Goal: Task Accomplishment & Management: Use online tool/utility

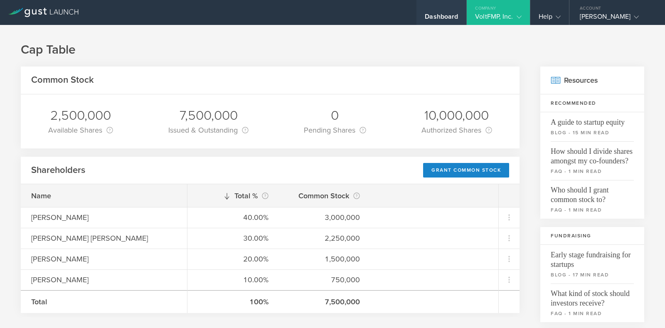
click at [439, 7] on div "Dashboard" at bounding box center [441, 12] width 50 height 25
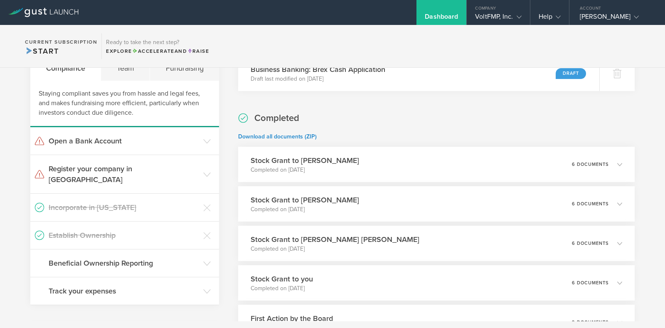
scroll to position [177, 0]
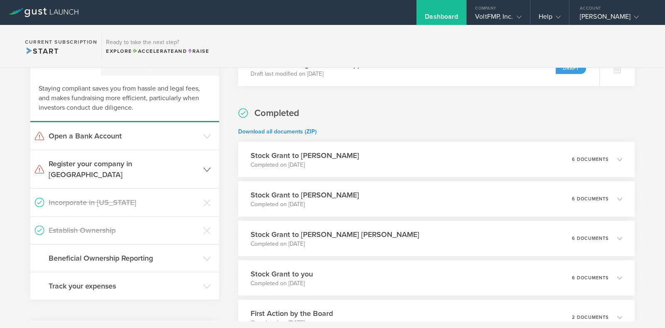
click at [187, 163] on h3 "Register your company in [GEOGRAPHIC_DATA]" at bounding box center [124, 169] width 150 height 22
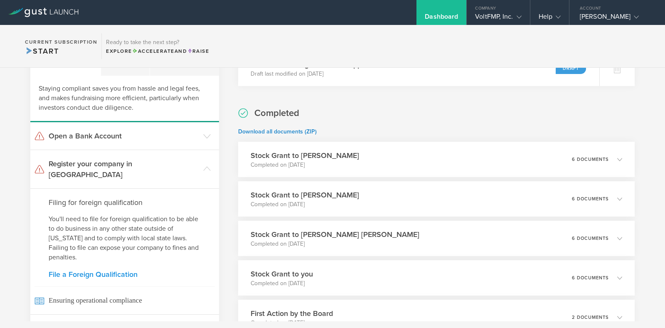
click at [114, 270] on link "File a Foreign Qualification" at bounding box center [125, 273] width 152 height 7
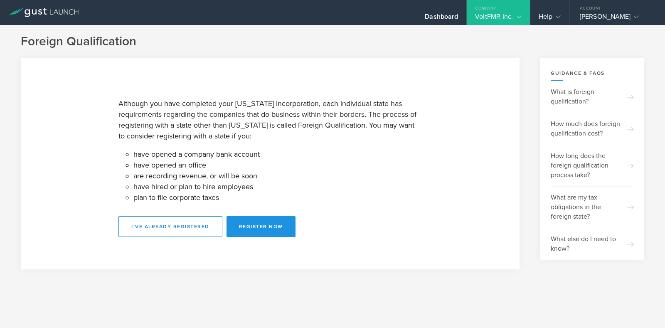
click at [264, 233] on button "Register Now" at bounding box center [260, 226] width 69 height 21
select select "[GEOGRAPHIC_DATA]"
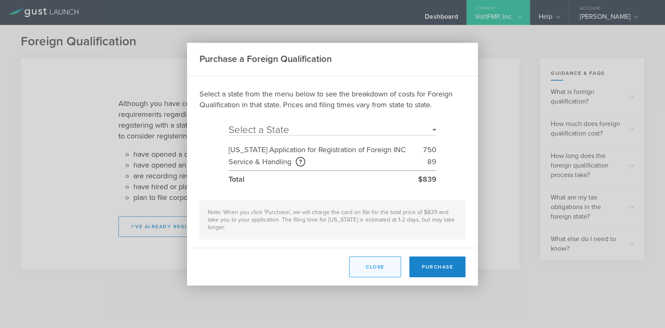
click at [380, 260] on button "Close" at bounding box center [375, 266] width 52 height 21
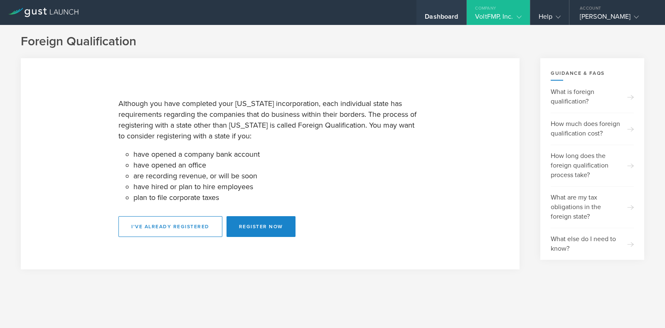
click at [447, 15] on div "Dashboard" at bounding box center [441, 18] width 33 height 12
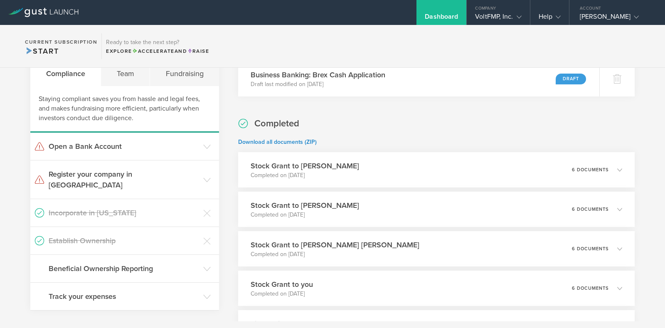
scroll to position [189, 0]
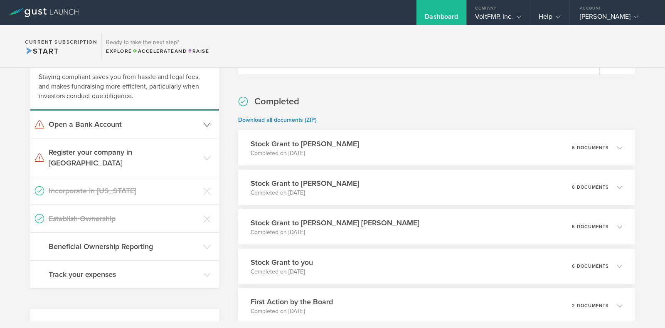
click at [106, 121] on h3 "Open a Bank Account" at bounding box center [124, 124] width 150 height 11
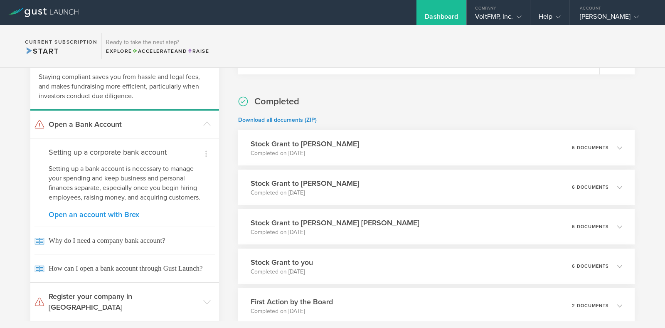
click at [102, 218] on link "Open an account with Brex" at bounding box center [125, 214] width 152 height 7
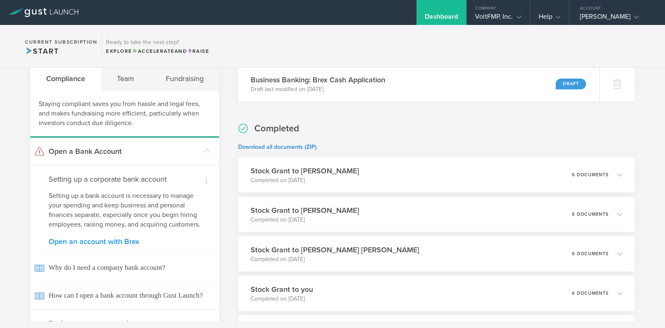
scroll to position [160, 0]
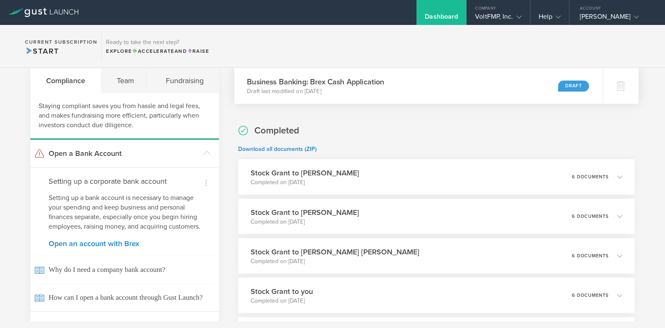
click at [558, 84] on div "Draft" at bounding box center [573, 85] width 31 height 11
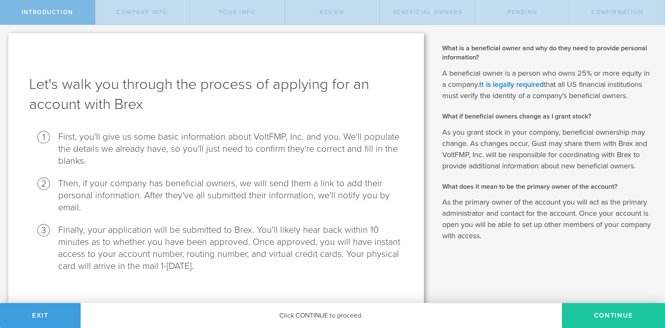
click at [599, 314] on button "Continue" at bounding box center [613, 315] width 103 height 25
select select "string:C_CORP"
type input "Enable FMP adoption through distribution network"
type input "(405) 697-4555"
type input "VoltFMP.com"
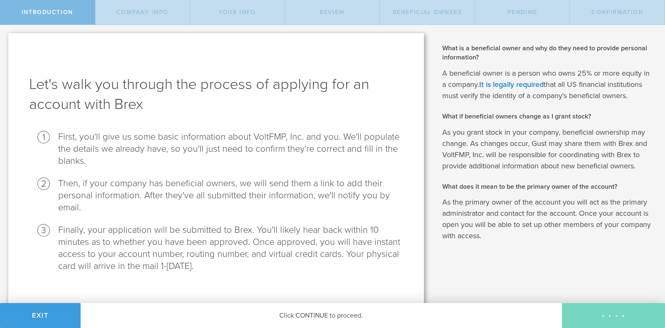
checkbox input "true"
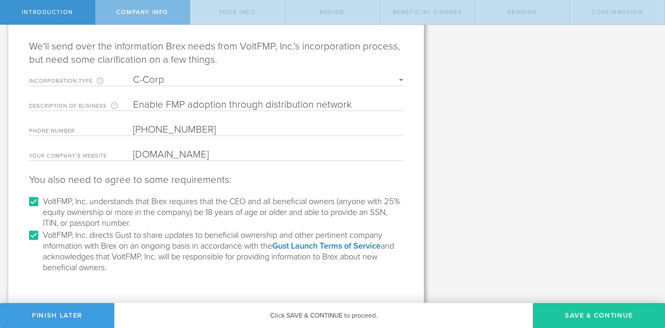
click at [595, 319] on button "Save & Continue" at bounding box center [599, 315] width 132 height 25
type input "[PERSON_NAME]"
type input "Founder"
type input "10"
type input "24"
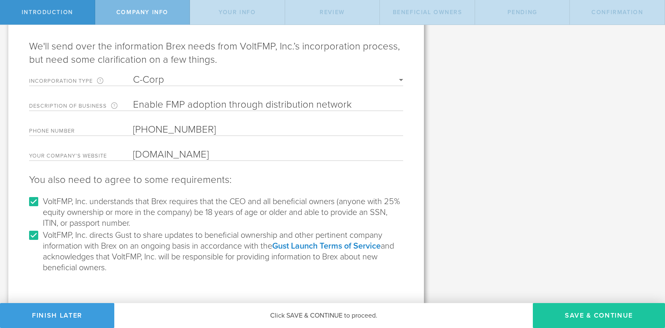
type input "1966"
select select "string:SSN"
select select "string:US"
type input "3540 NW 176th Street"
type input "Edmond"
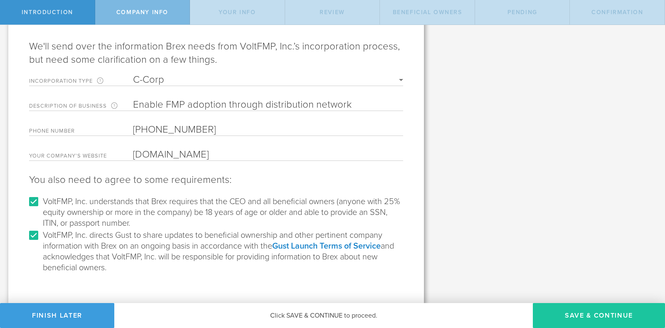
type input "73012"
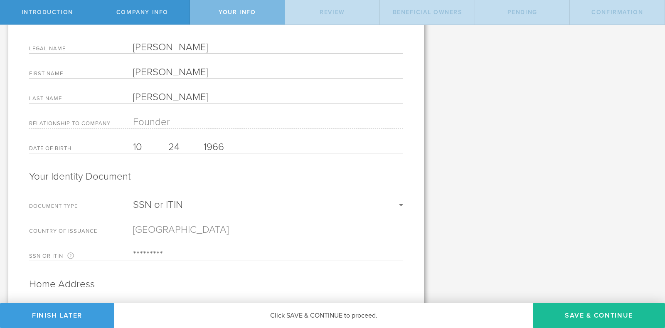
scroll to position [299, 0]
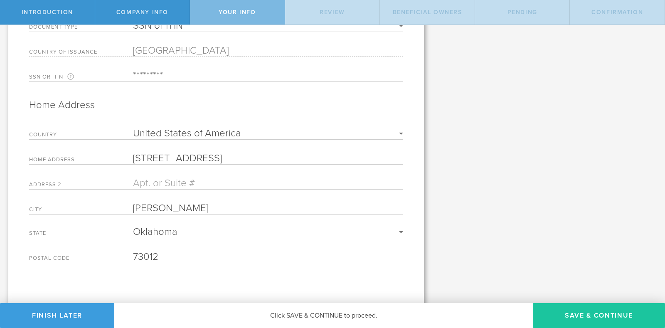
click at [601, 319] on button "Save & Continue" at bounding box center [599, 315] width 132 height 25
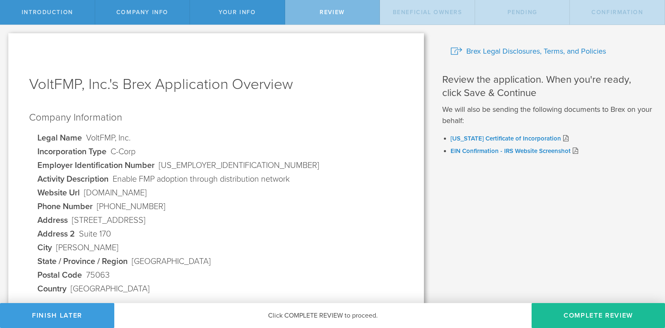
scroll to position [243, 0]
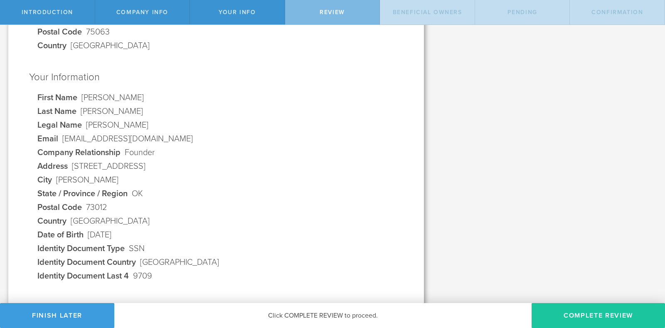
click at [621, 312] on button "Complete Review" at bounding box center [597, 315] width 133 height 25
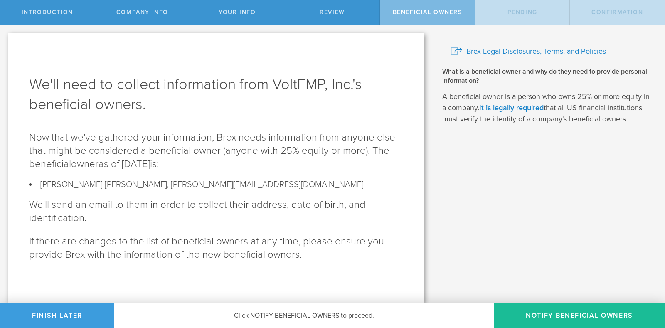
scroll to position [0, 0]
click at [592, 312] on button "Notify Beneficial Owners" at bounding box center [578, 315] width 171 height 25
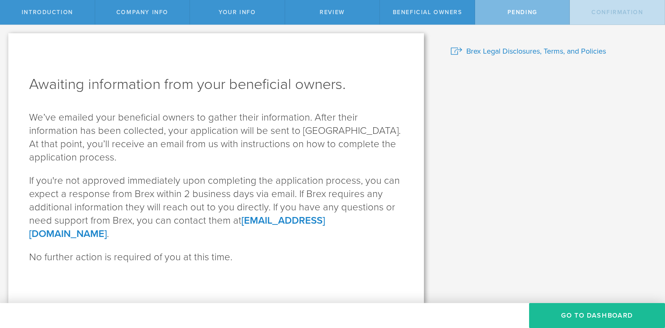
click at [592, 312] on button "GO TO DASHBOARD" at bounding box center [597, 315] width 136 height 25
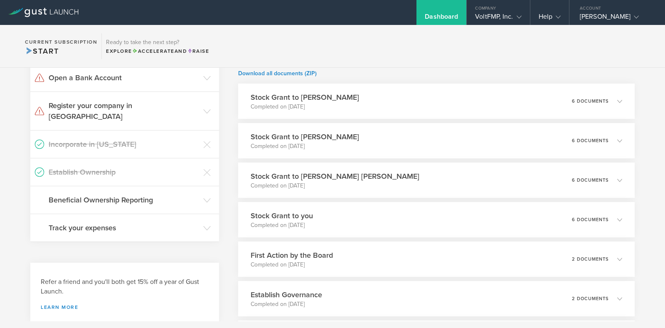
scroll to position [241, 0]
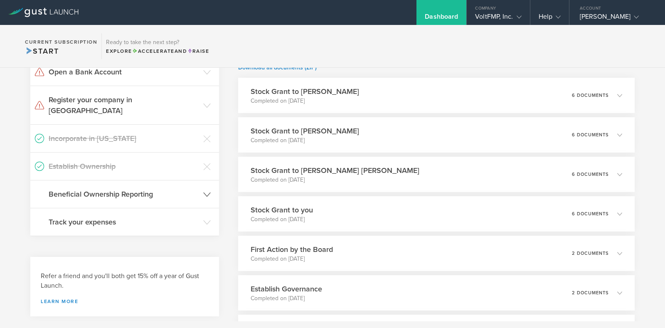
click at [189, 189] on h3 "Beneficial Ownership Reporting" at bounding box center [124, 194] width 150 height 11
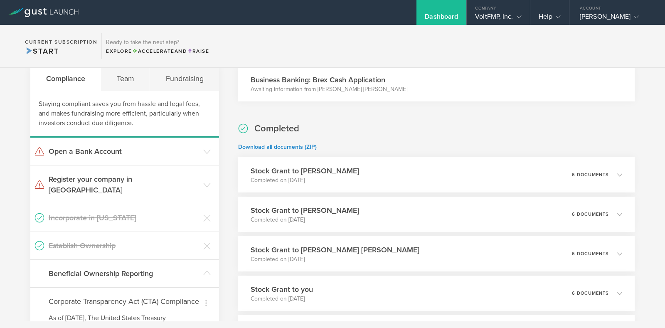
scroll to position [0, 0]
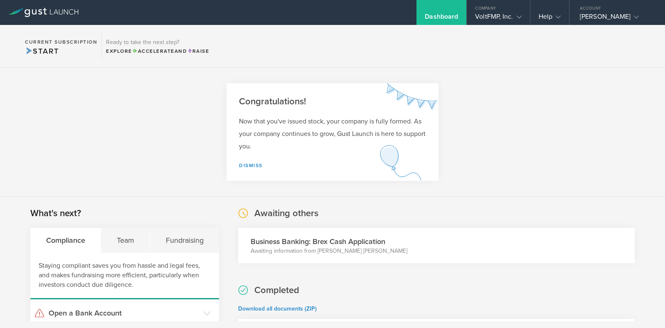
click at [446, 18] on div "Dashboard" at bounding box center [441, 18] width 33 height 12
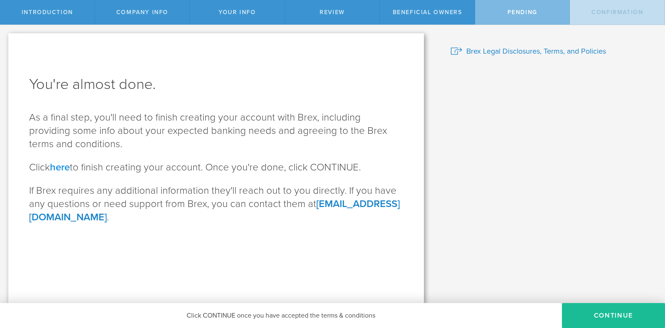
click at [66, 170] on link "here" at bounding box center [60, 167] width 20 height 12
click at [605, 314] on button "CONTINUE" at bounding box center [613, 315] width 103 height 25
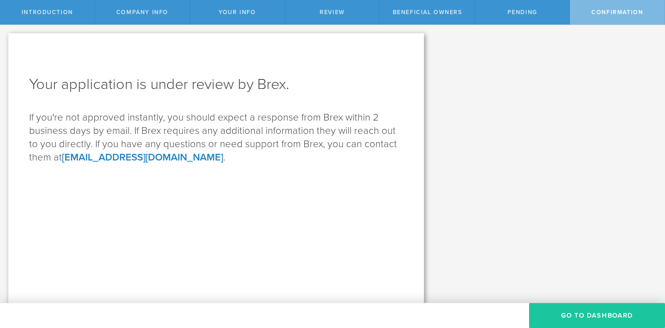
click at [600, 314] on button "Go to Dashboard" at bounding box center [597, 315] width 136 height 25
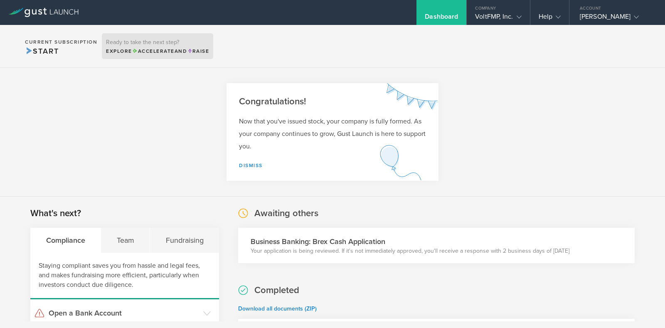
click at [205, 50] on span "Raise" at bounding box center [198, 51] width 22 height 6
